Goal: Transaction & Acquisition: Purchase product/service

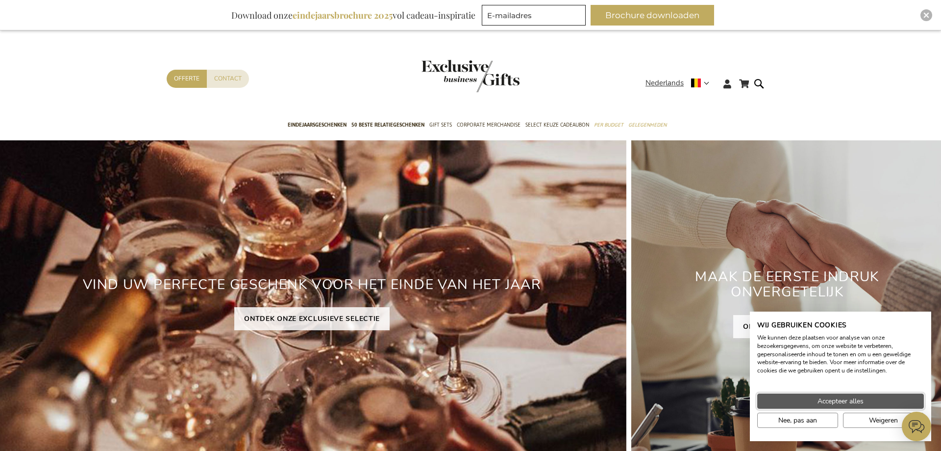
click at [834, 402] on span "Accepteer alles" at bounding box center [841, 401] width 46 height 10
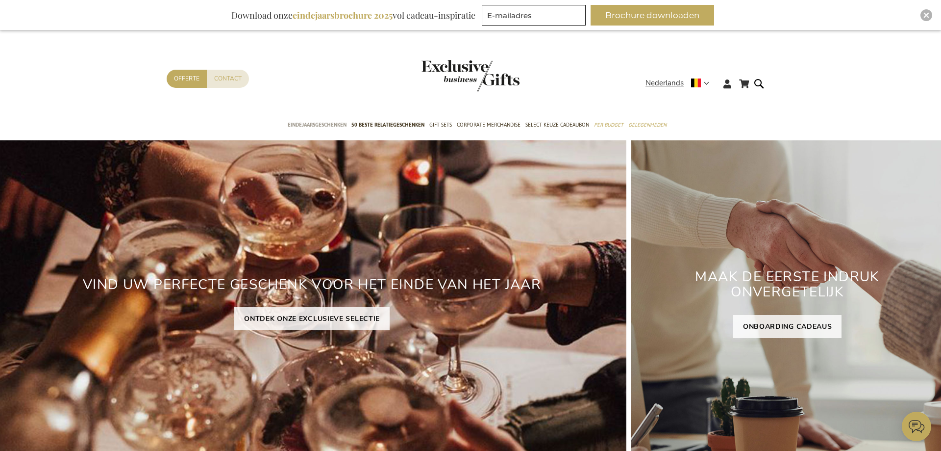
click at [306, 121] on span "Eindejaarsgeschenken" at bounding box center [317, 125] width 59 height 10
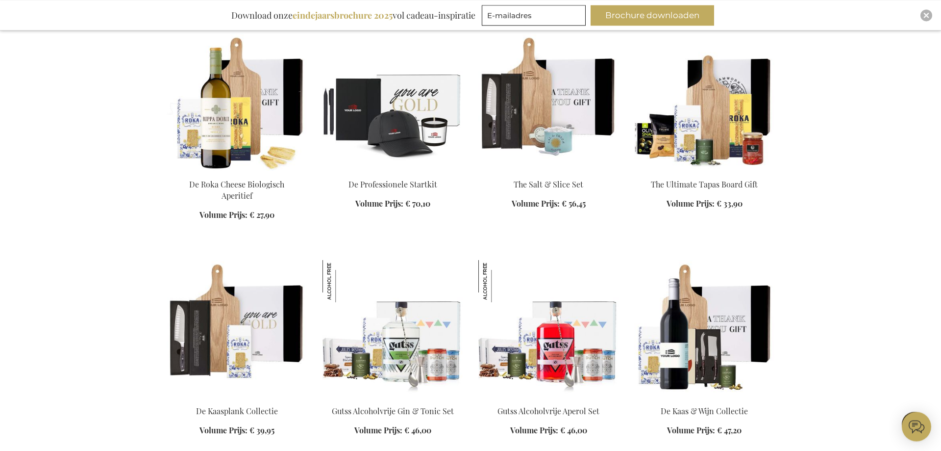
scroll to position [1000, 0]
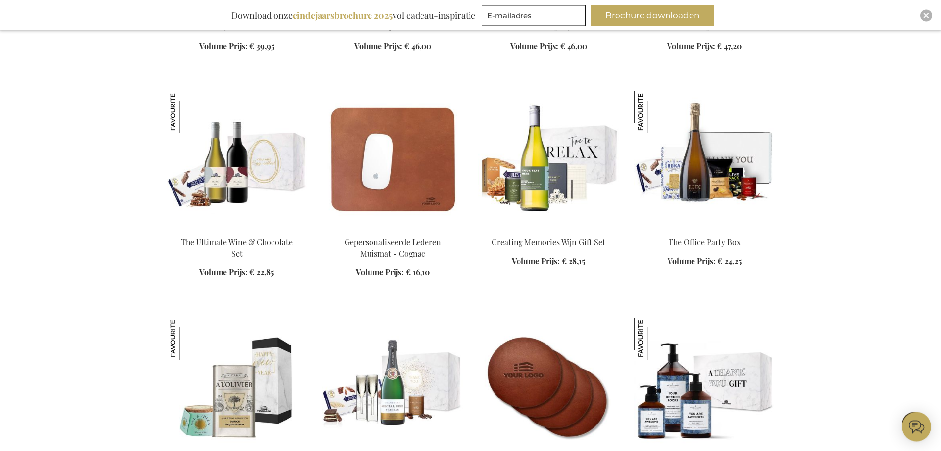
scroll to position [1300, 0]
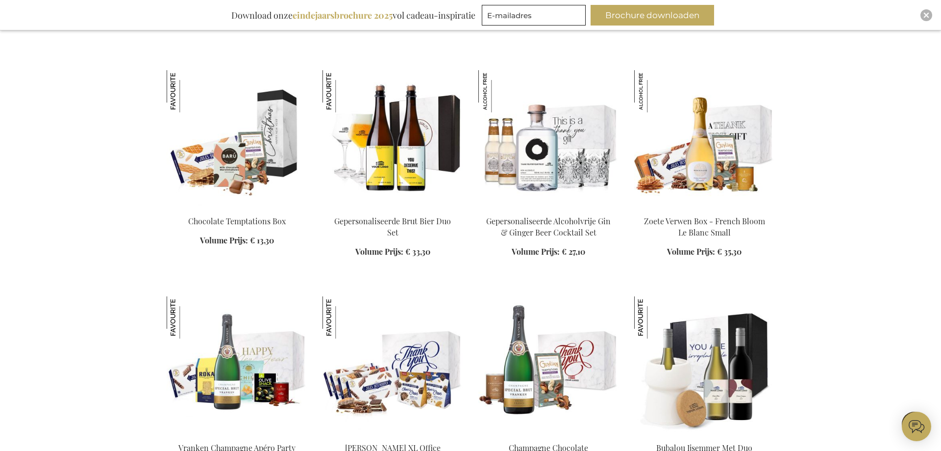
scroll to position [2651, 0]
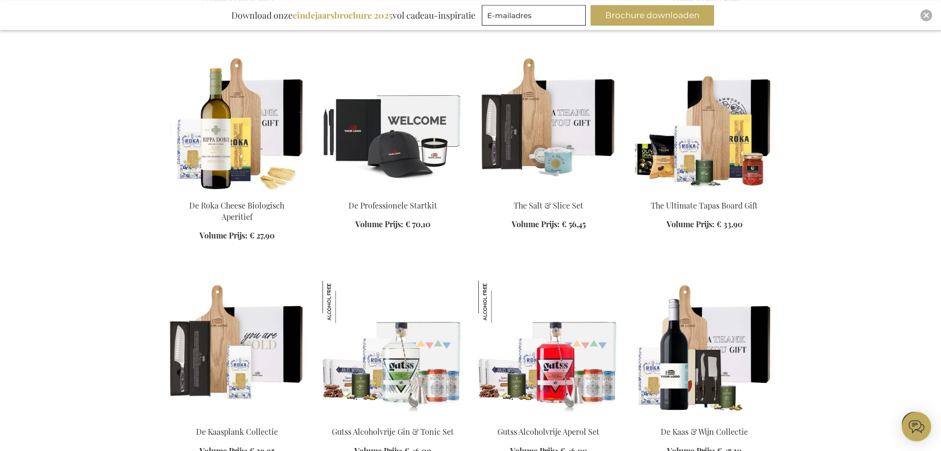
scroll to position [3151, 0]
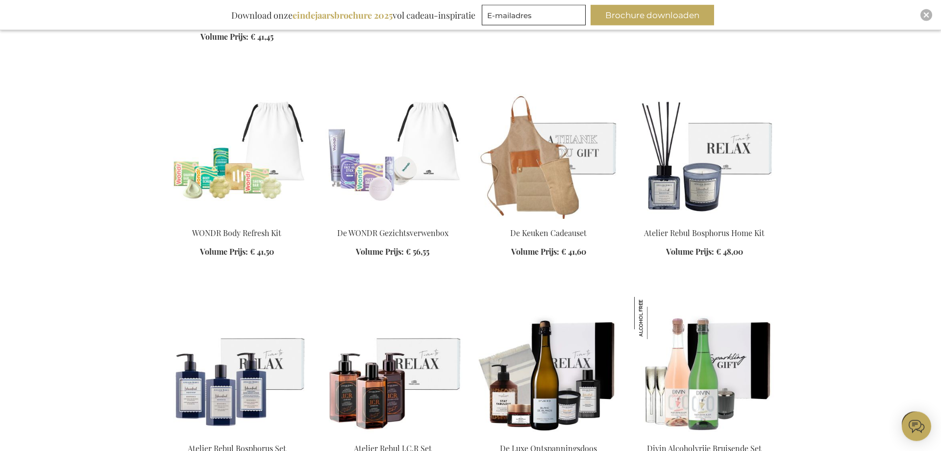
scroll to position [4051, 0]
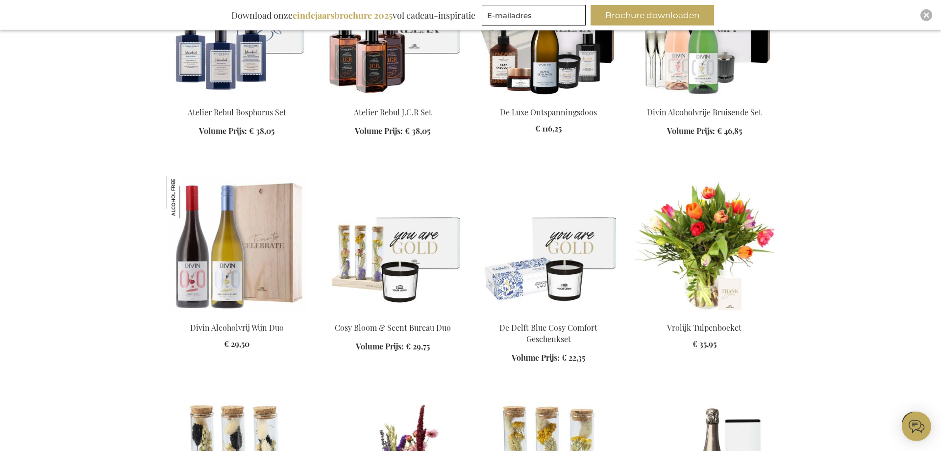
scroll to position [4451, 0]
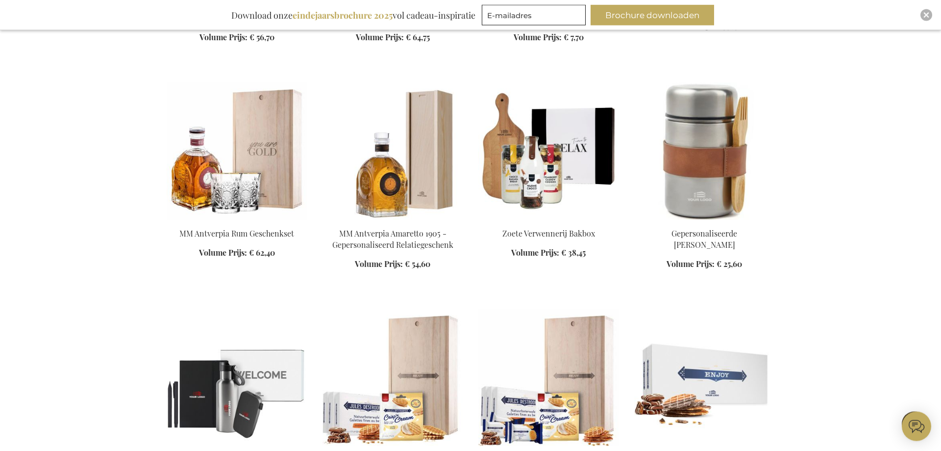
scroll to position [5202, 0]
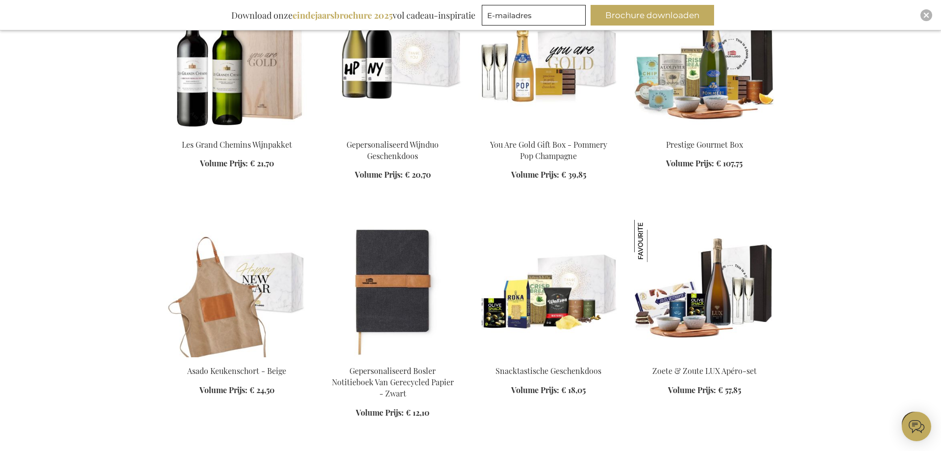
scroll to position [6152, 0]
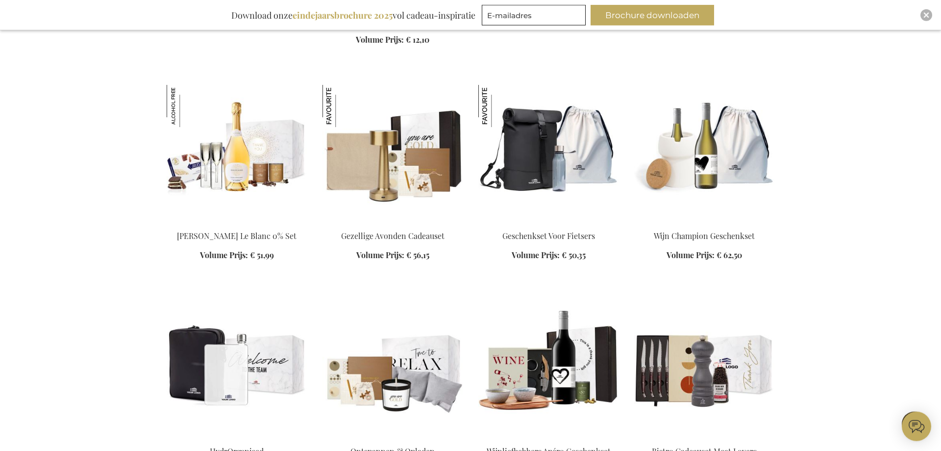
scroll to position [6302, 0]
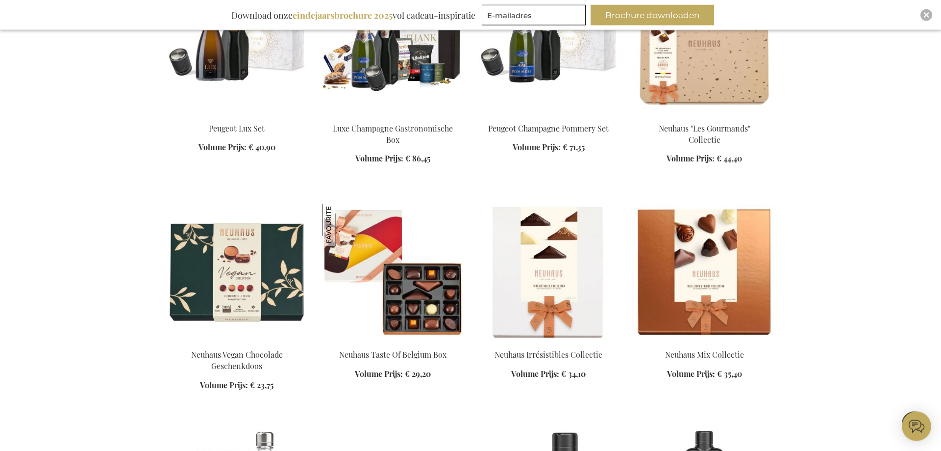
scroll to position [7252, 0]
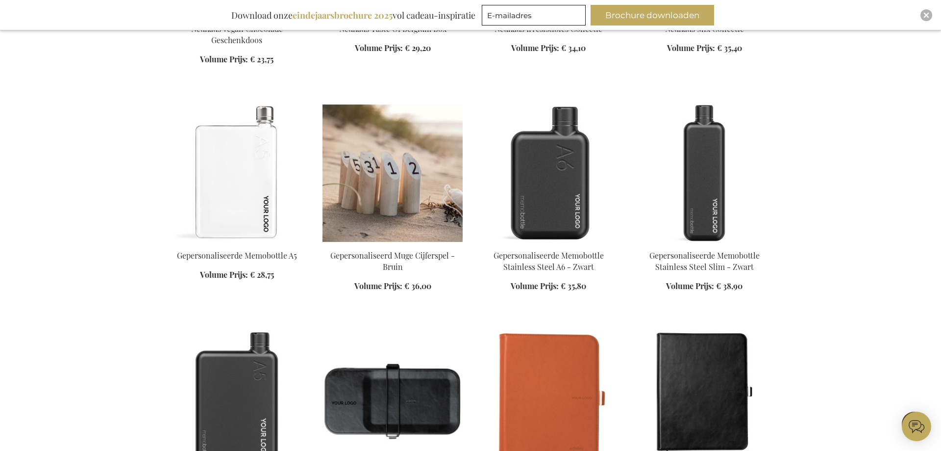
scroll to position [7803, 0]
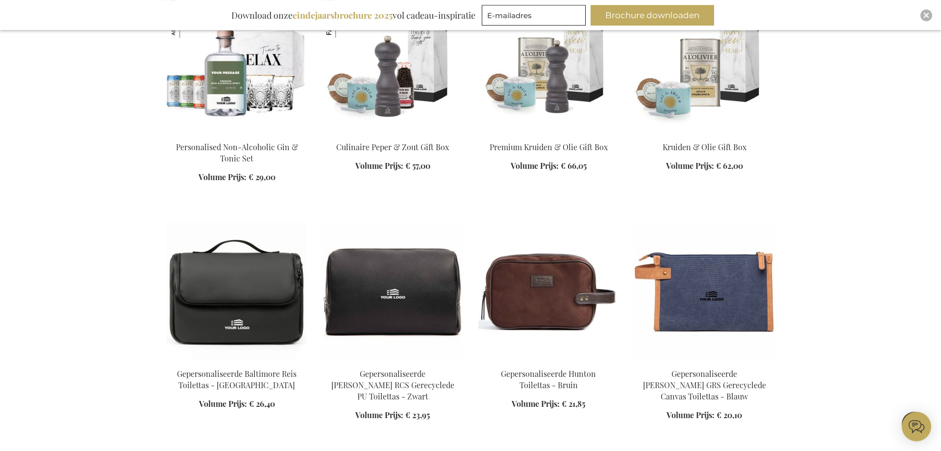
scroll to position [8403, 0]
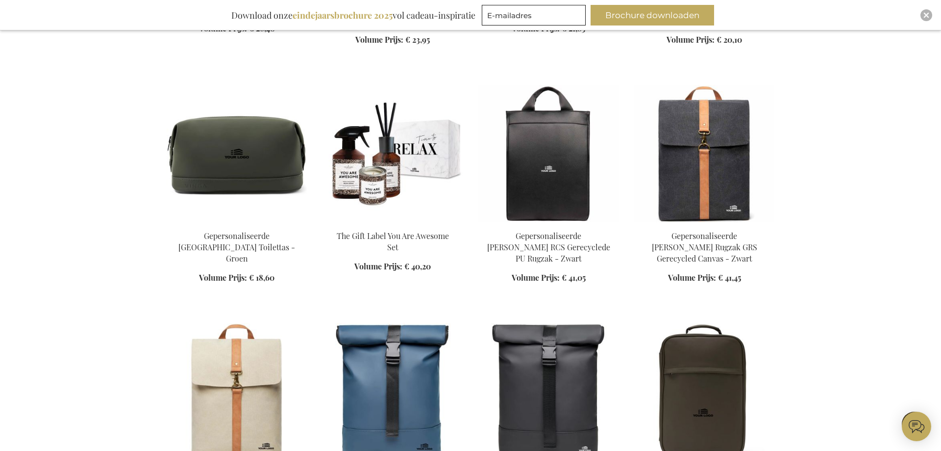
scroll to position [8853, 0]
